Goal: Navigation & Orientation: Understand site structure

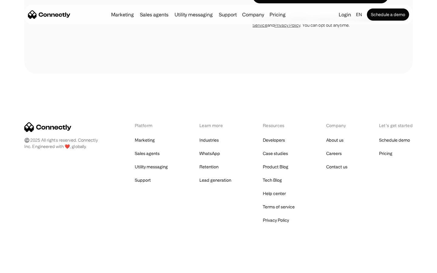
scroll to position [2042, 0]
